Goal: Information Seeking & Learning: Learn about a topic

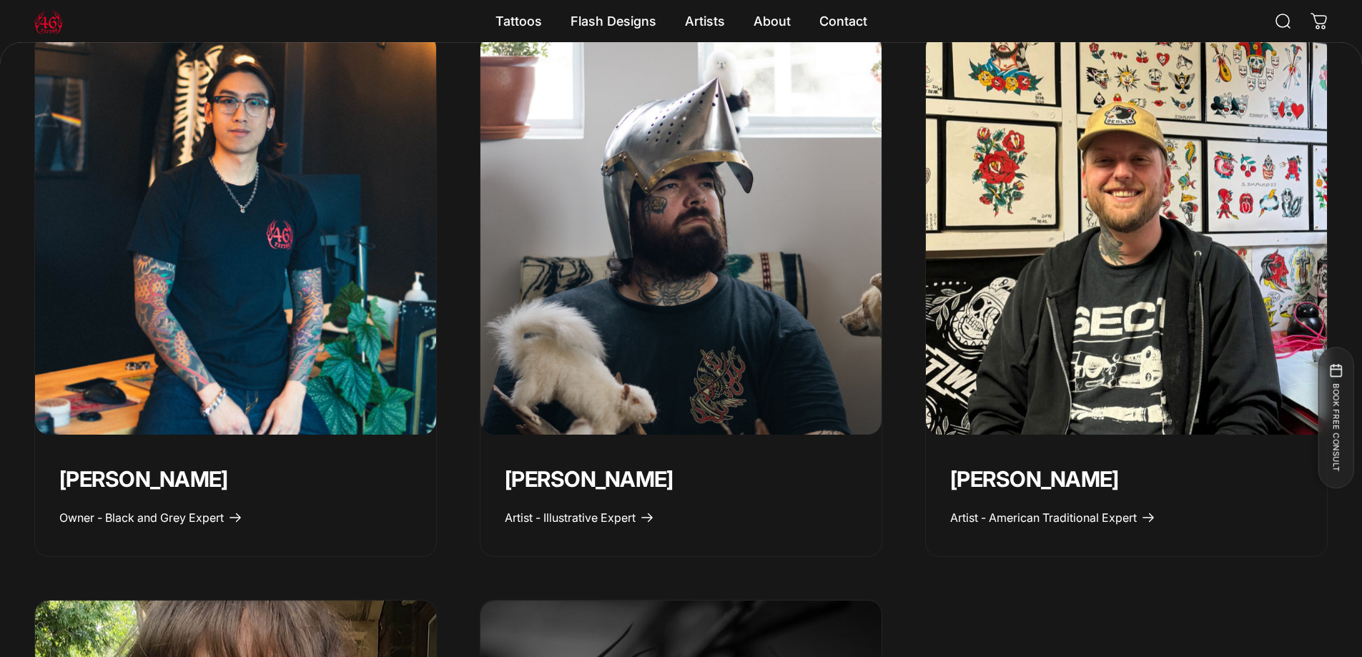
scroll to position [786, 0]
click at [566, 518] on span "Artist - Illustrative Expert" at bounding box center [570, 517] width 131 height 14
click at [1016, 513] on span "Artist - American Traditional Expert" at bounding box center [1043, 517] width 187 height 14
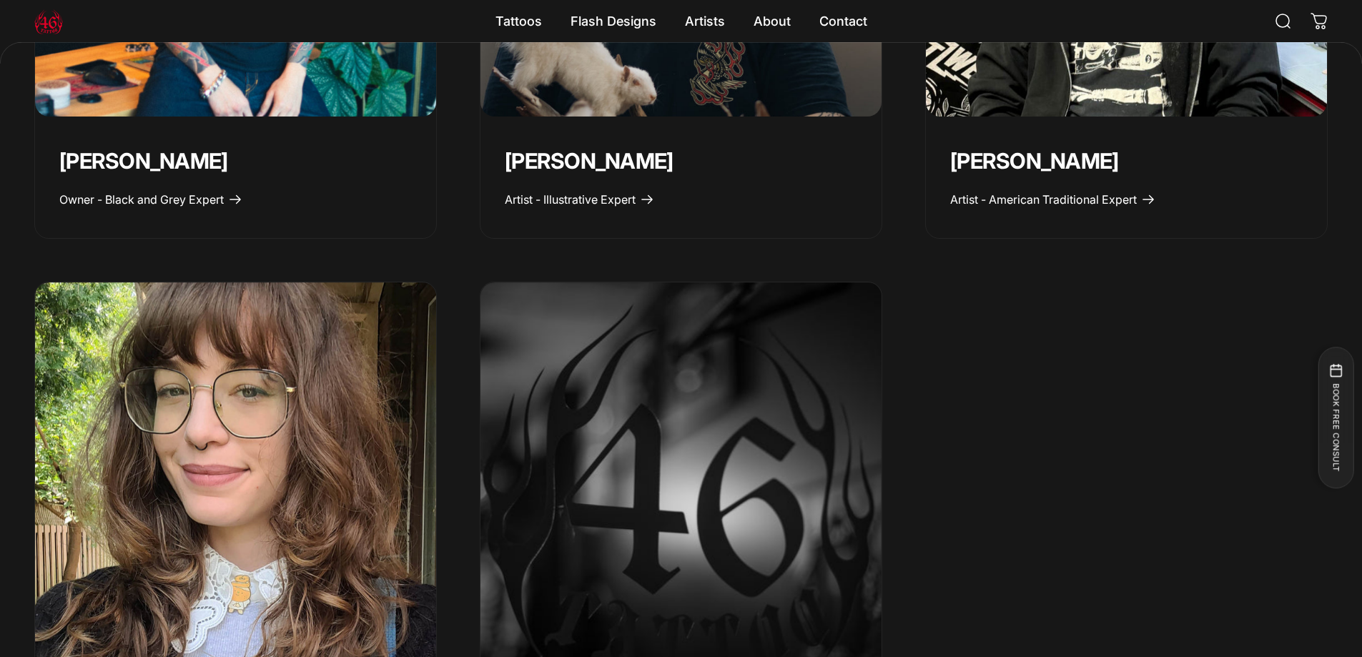
scroll to position [1430, 0]
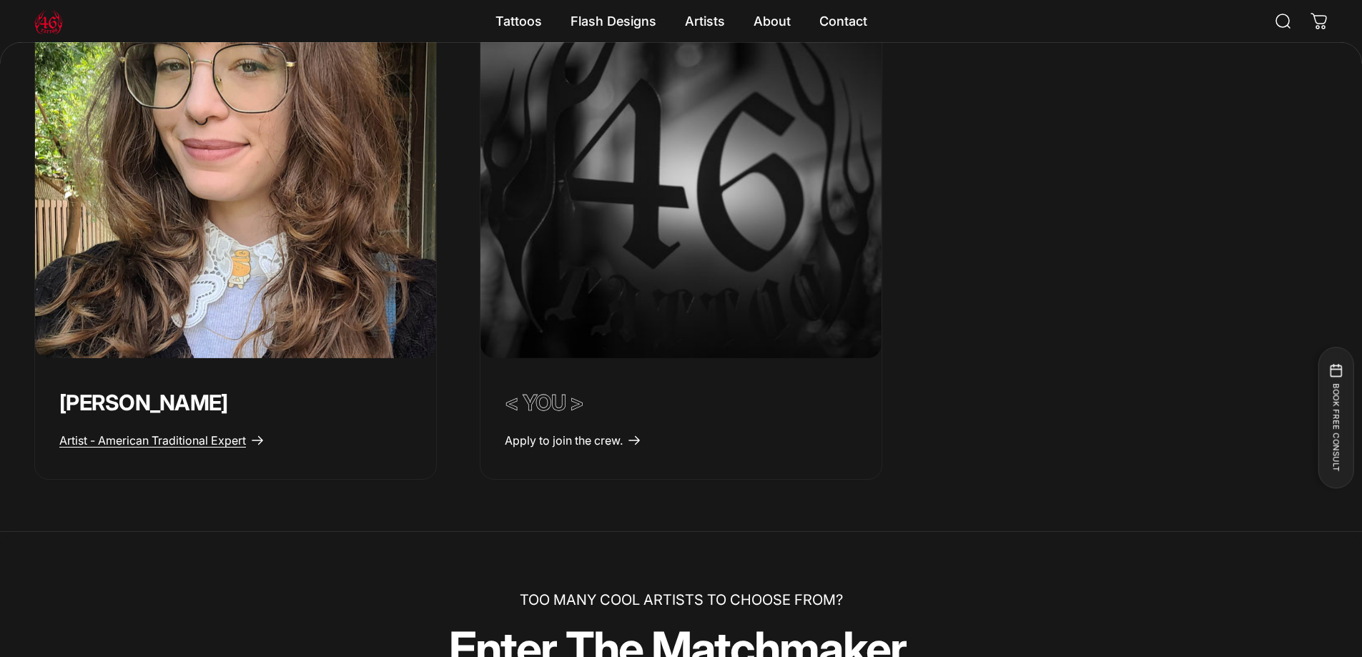
click at [74, 445] on span "Artist - American Traditional Expert" at bounding box center [152, 440] width 187 height 14
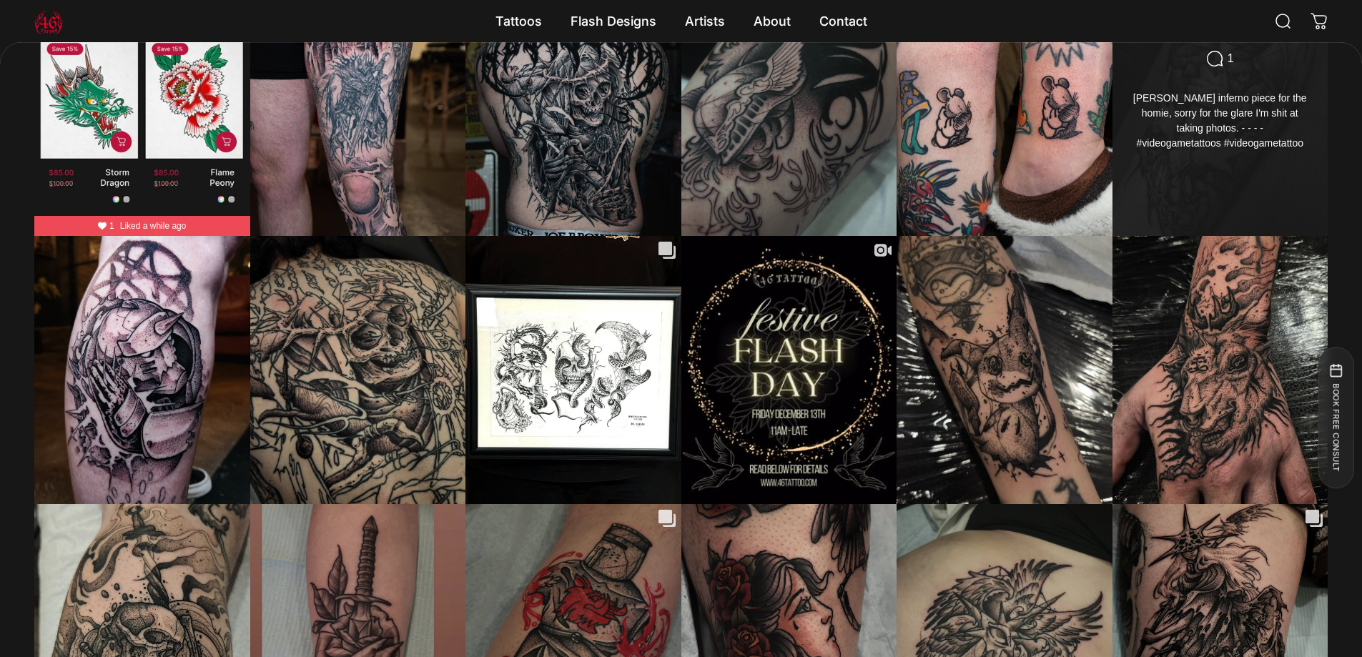
scroll to position [3571, 0]
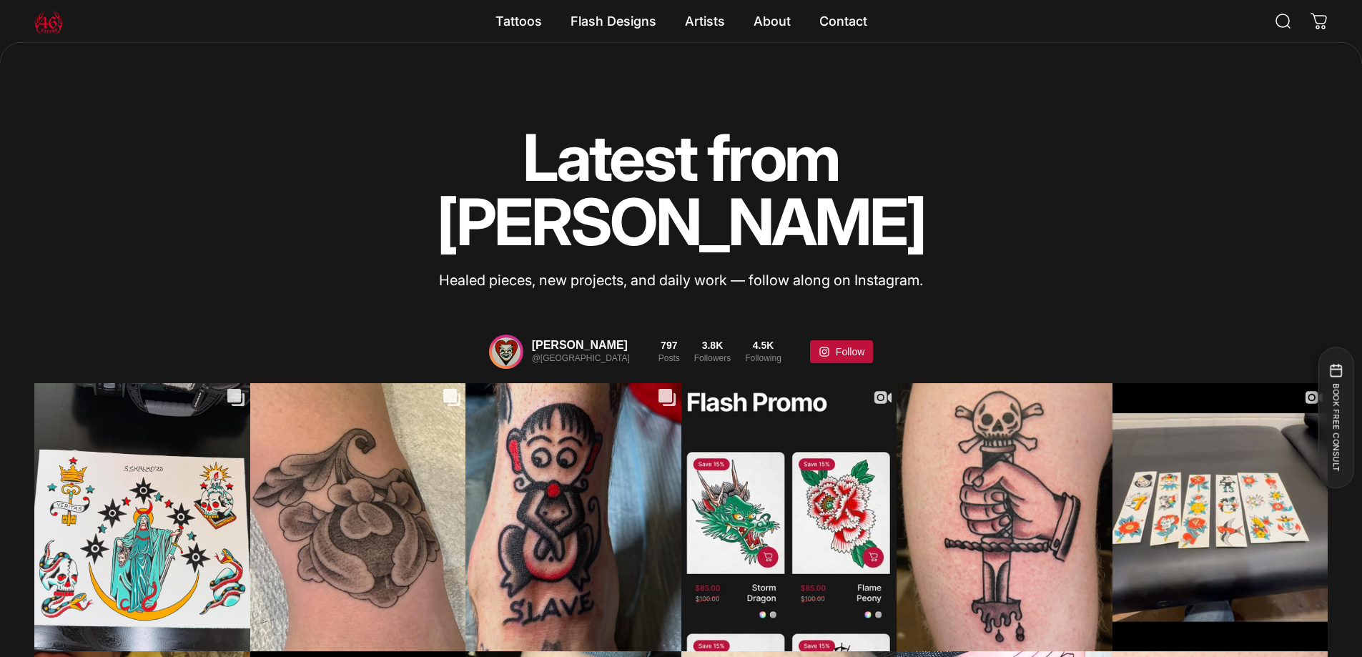
scroll to position [3500, 0]
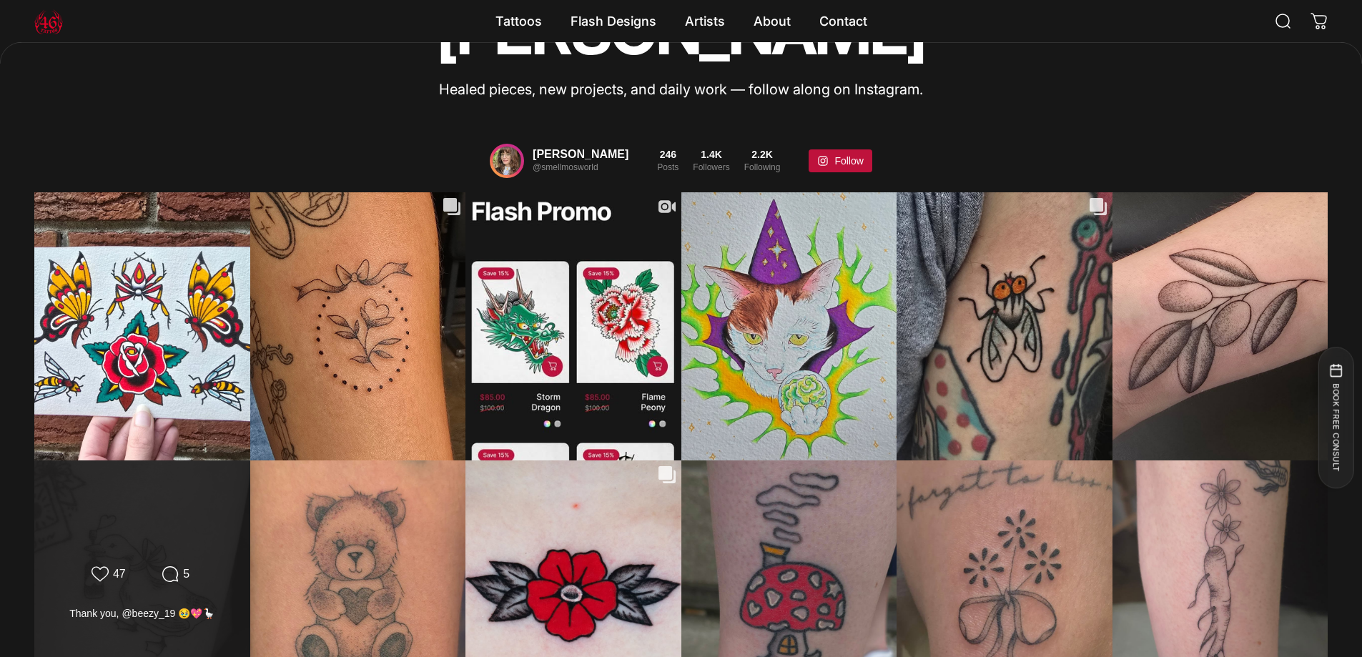
scroll to position [3285, 0]
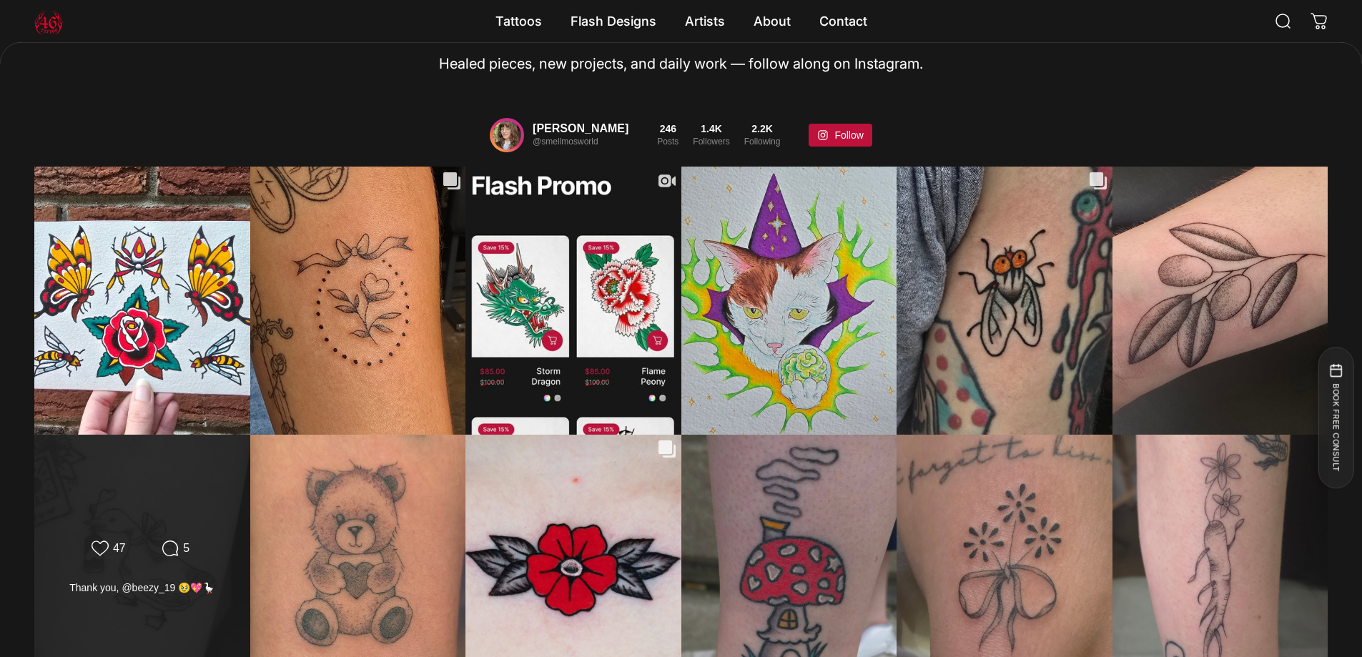
click at [136, 434] on div "Likes Count 47 Comments Count 5 Thank you, @beezy_19 🥹💖🪿 Thank you, @beezy_19 🥹…" at bounding box center [142, 569] width 217 height 270
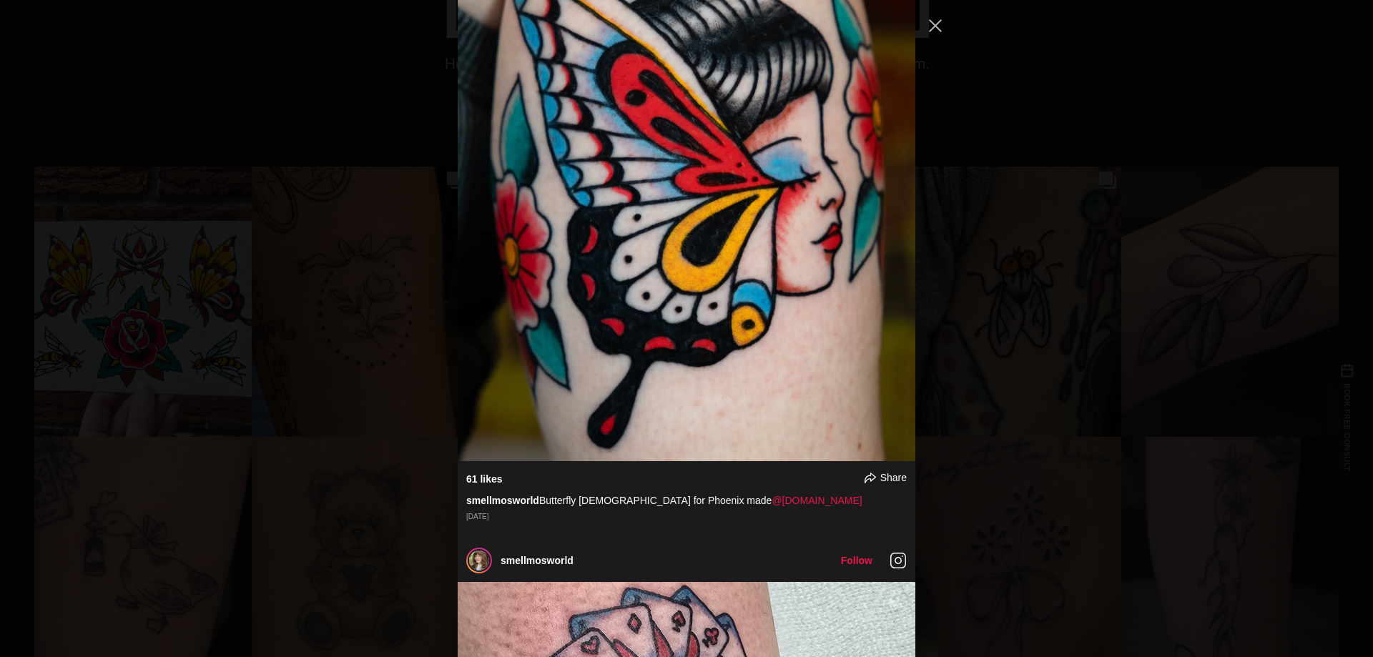
scroll to position [5591, 0]
